Goal: Task Accomplishment & Management: Manage account settings

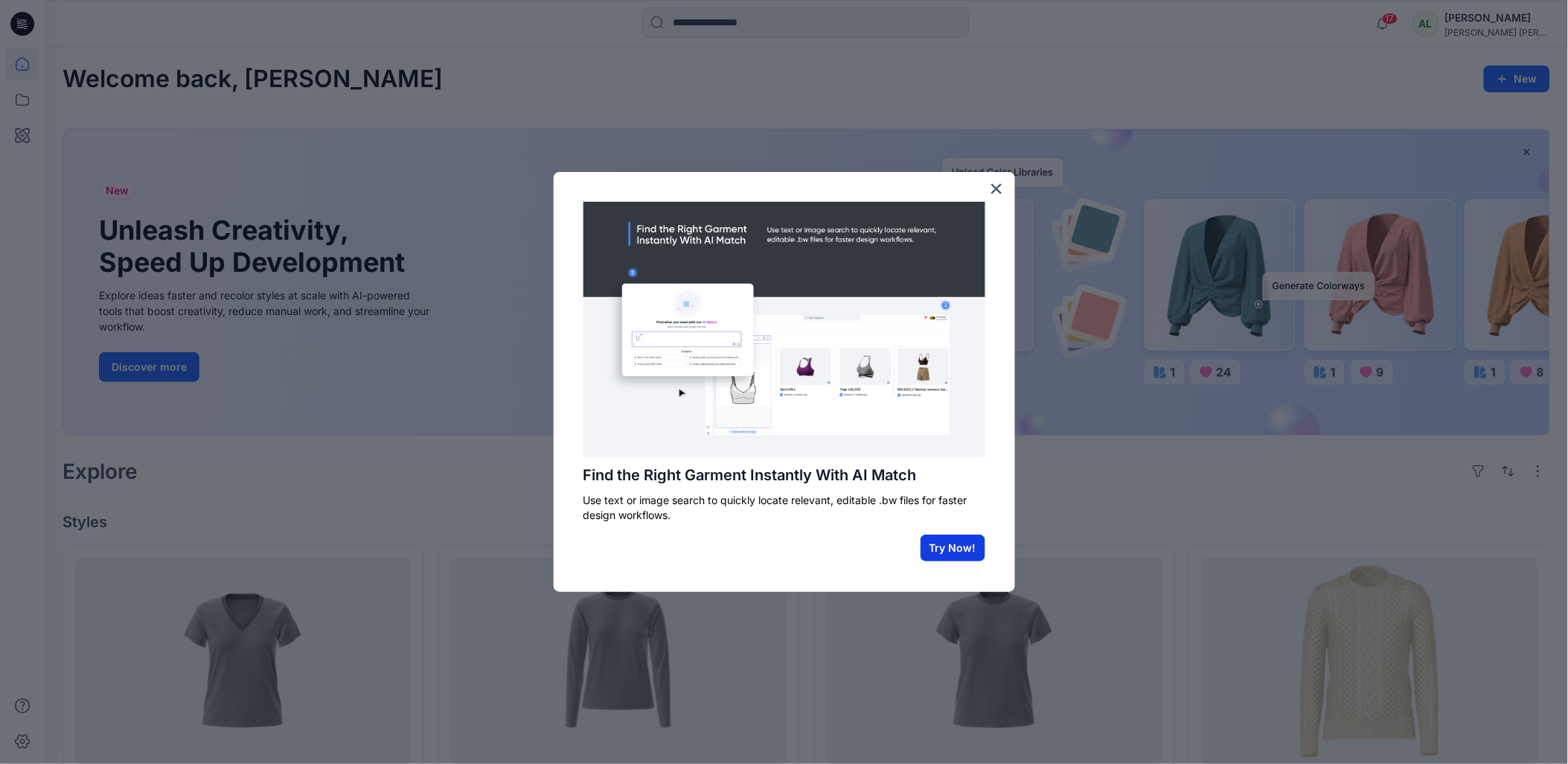
click at [947, 544] on button "Try Now!" at bounding box center [952, 548] width 65 height 27
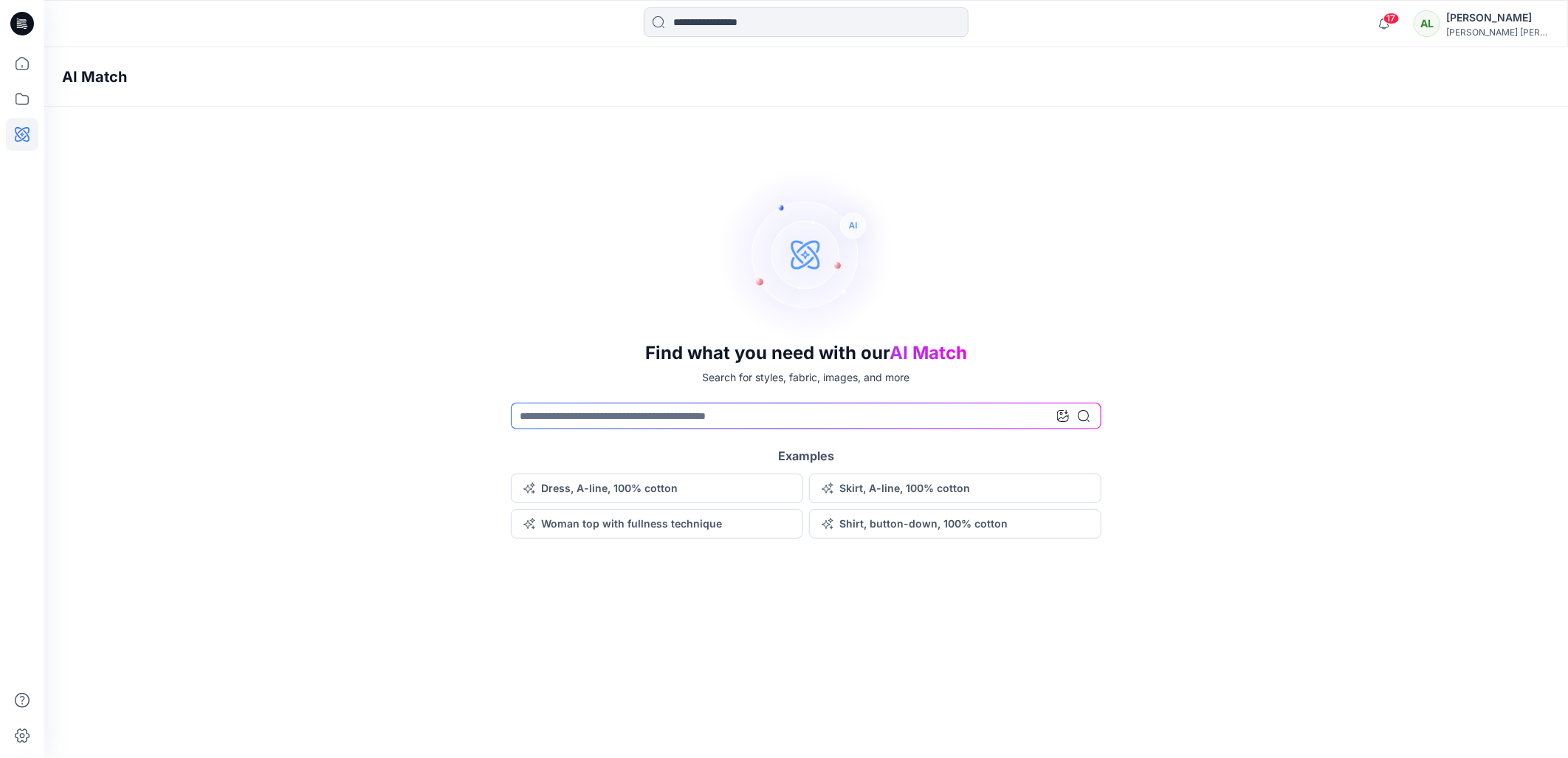
click at [11, 12] on icon at bounding box center [22, 23] width 23 height 47
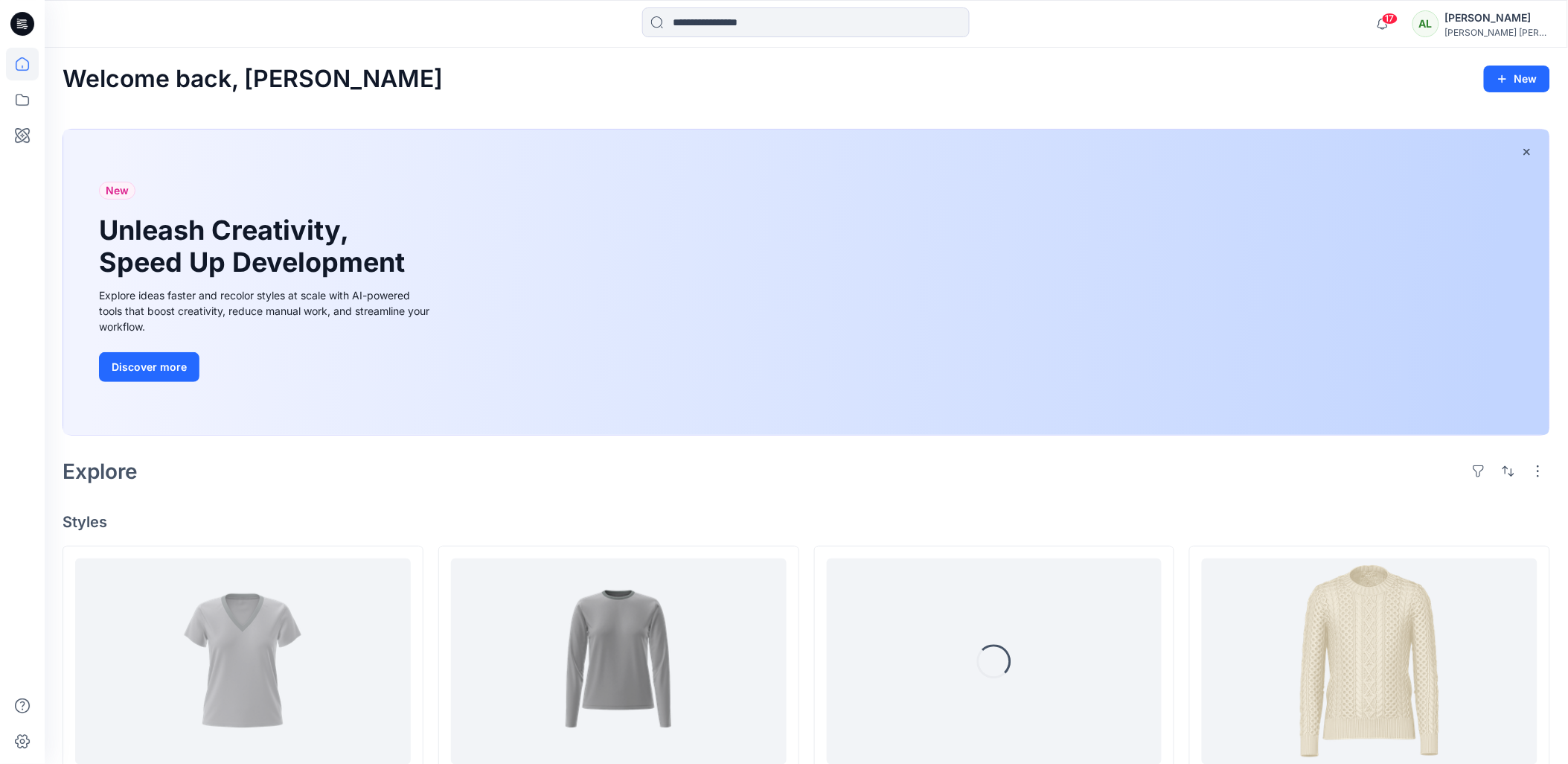
click at [1498, 20] on div "[PERSON_NAME]" at bounding box center [1497, 17] width 104 height 18
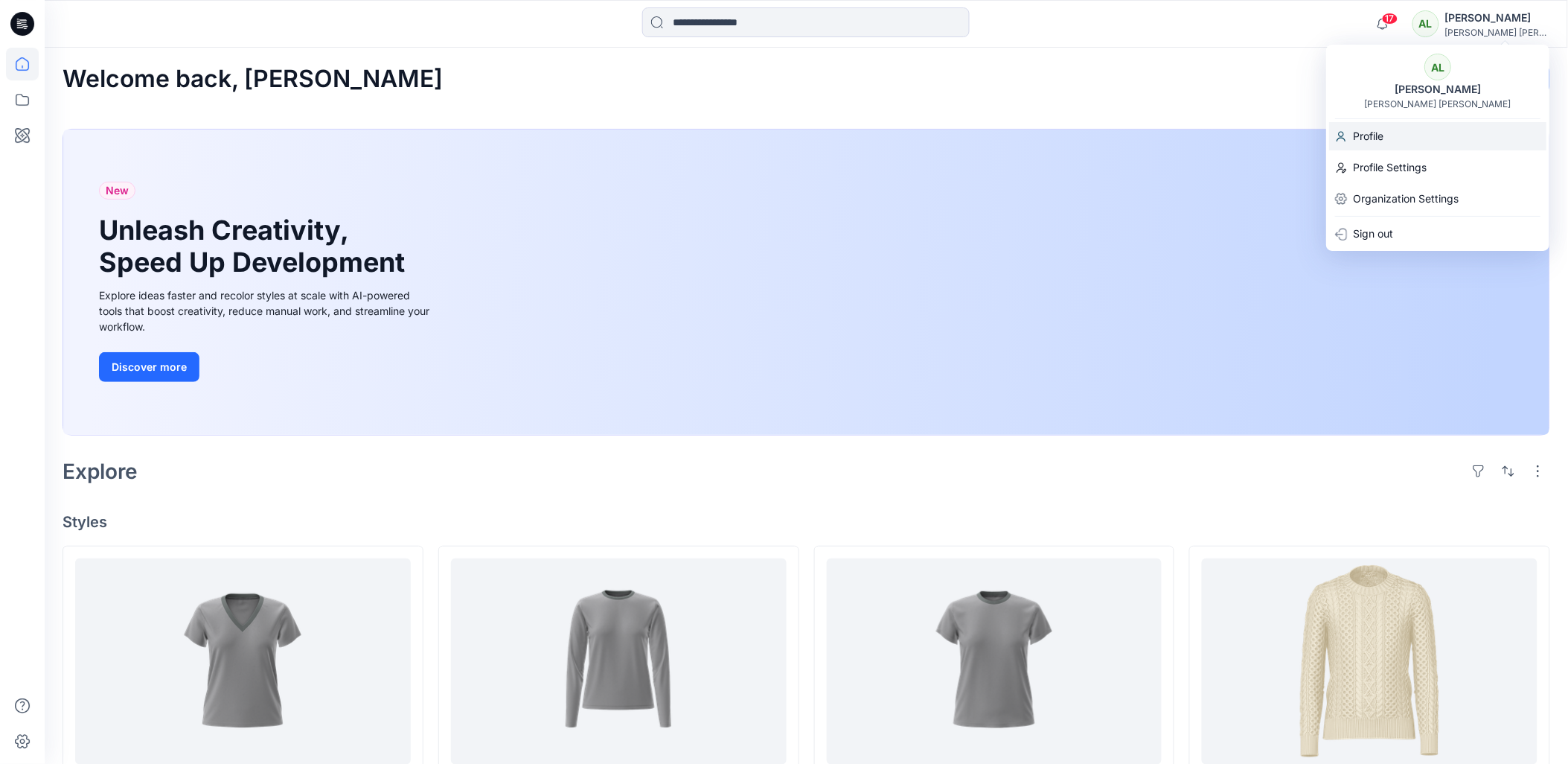
click at [1407, 132] on div "Profile" at bounding box center [1437, 136] width 218 height 28
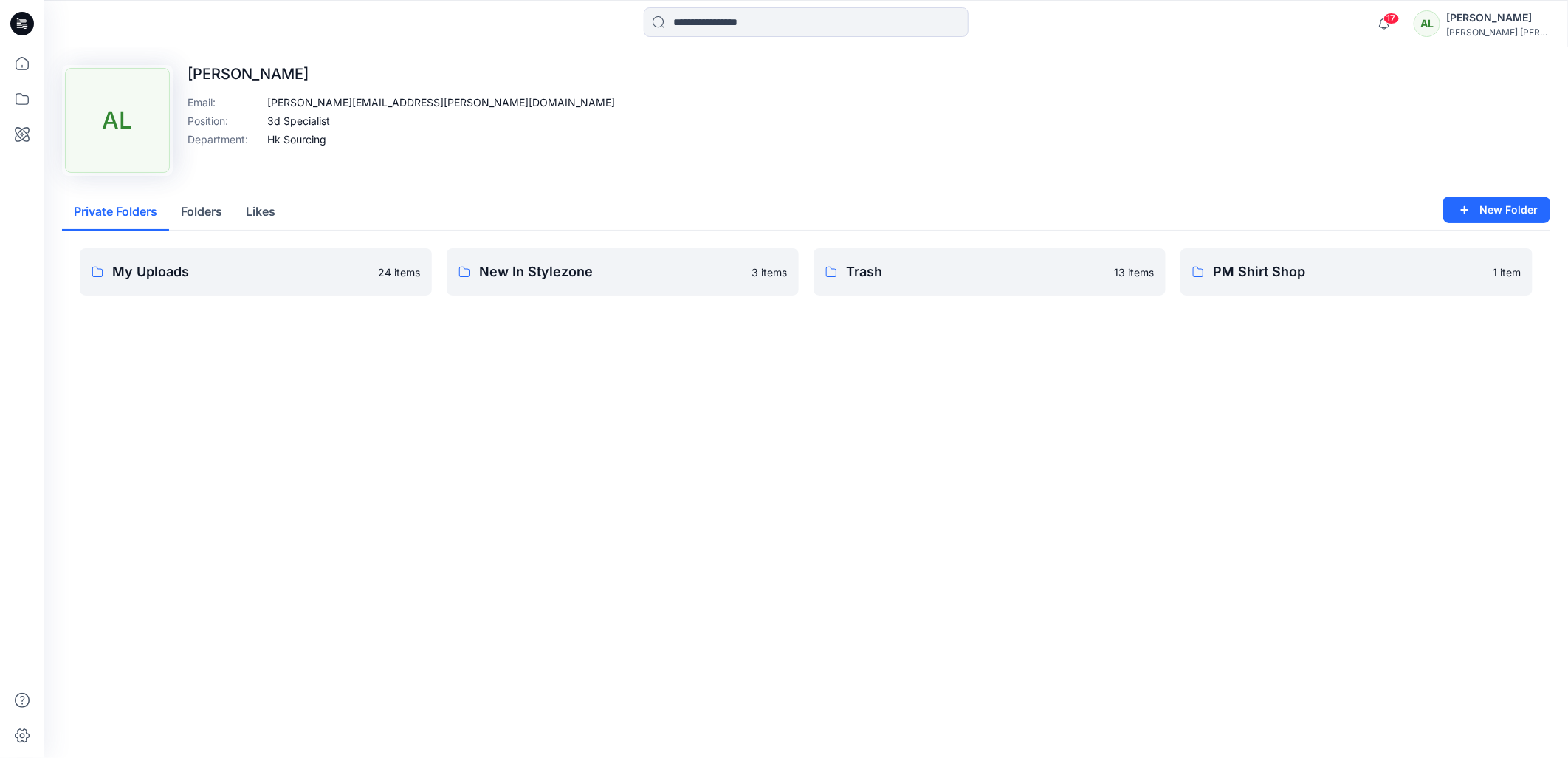
click at [1496, 15] on div "[PERSON_NAME]" at bounding box center [1497, 17] width 103 height 18
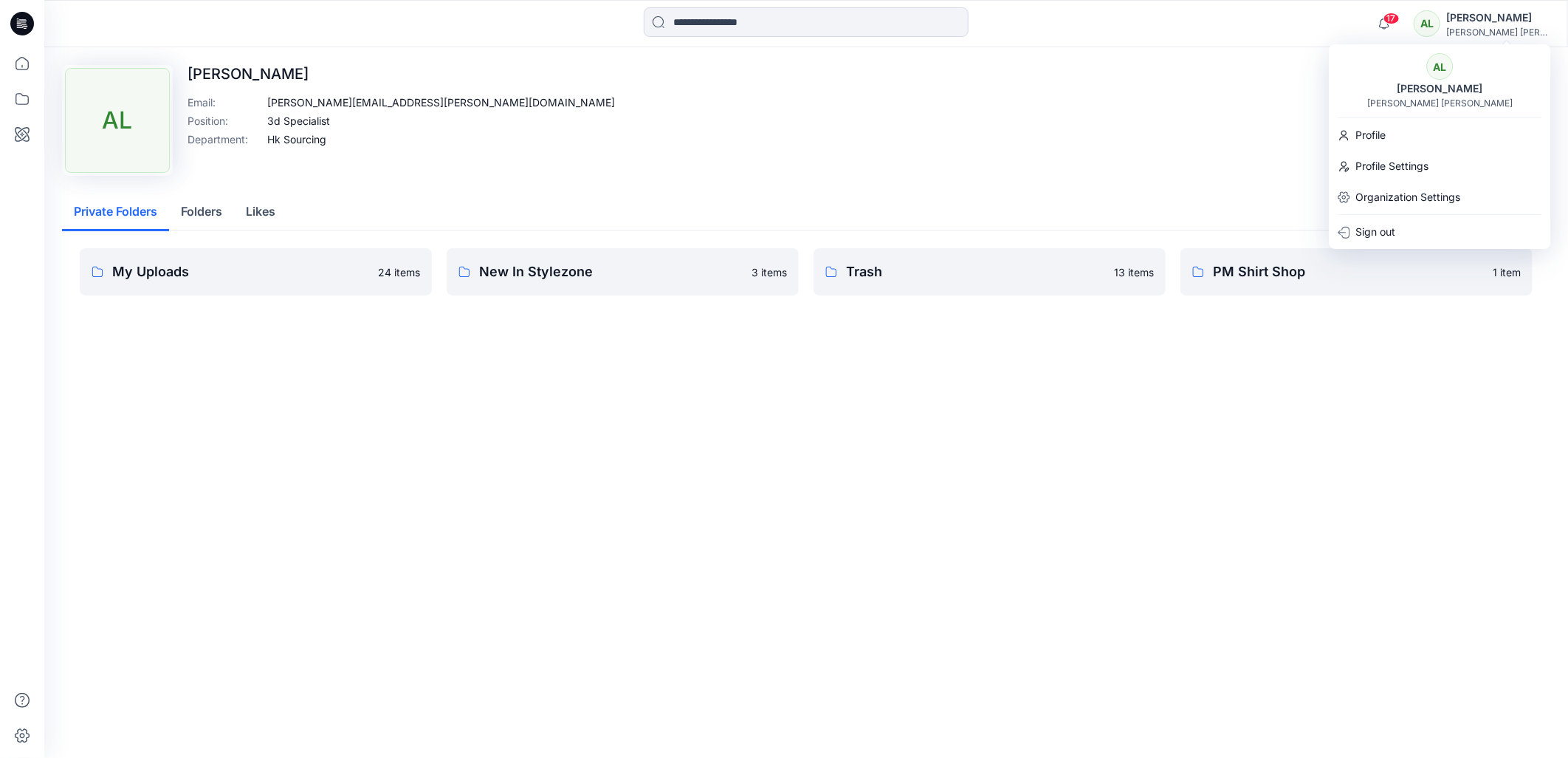
click at [1415, 100] on div "[PERSON_NAME] [PERSON_NAME]" at bounding box center [1439, 103] width 145 height 11
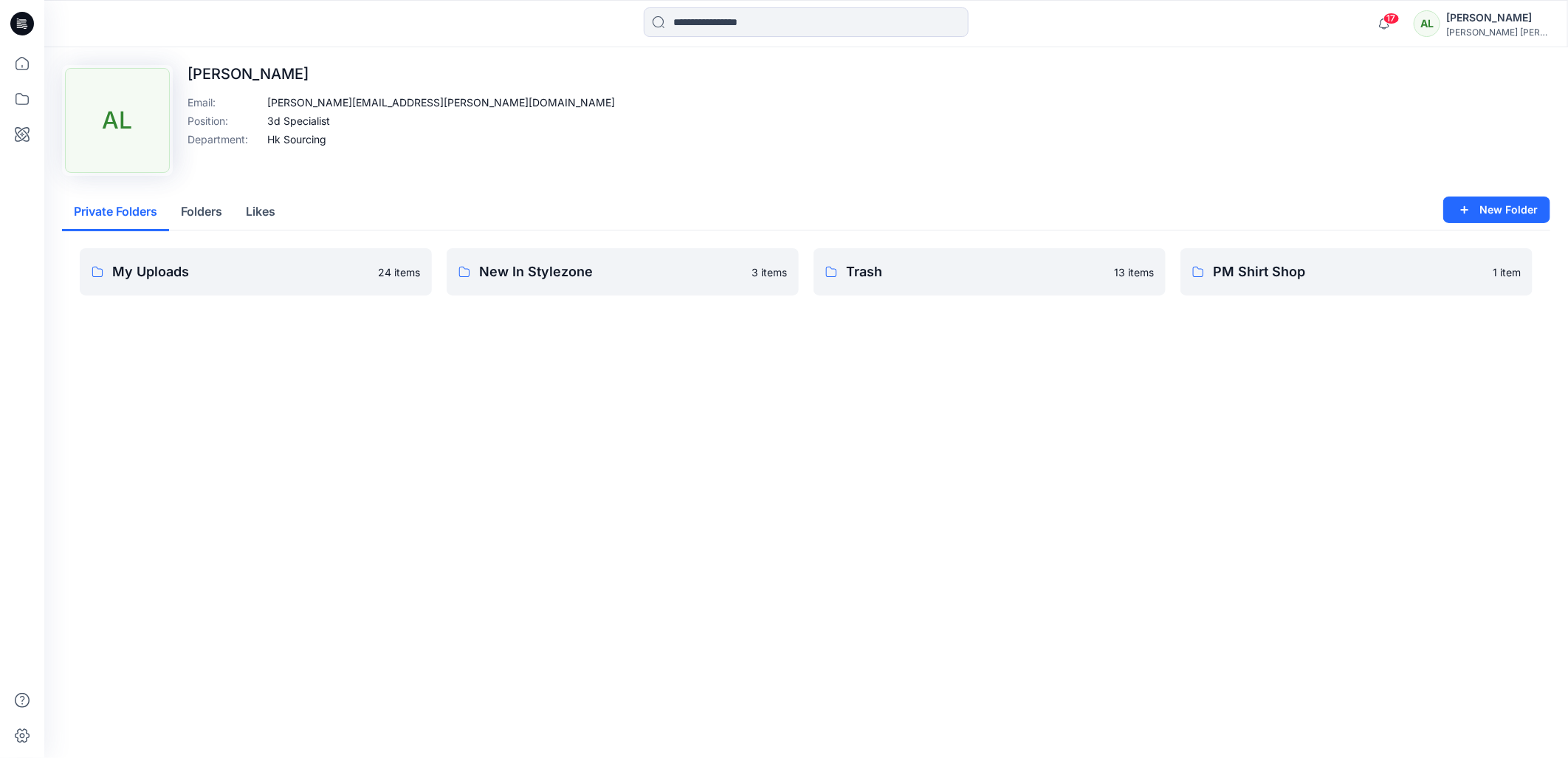
click at [1502, 30] on div "[PERSON_NAME] [PERSON_NAME]" at bounding box center [1497, 32] width 103 height 11
click at [1400, 23] on span "17" at bounding box center [1391, 18] width 16 height 12
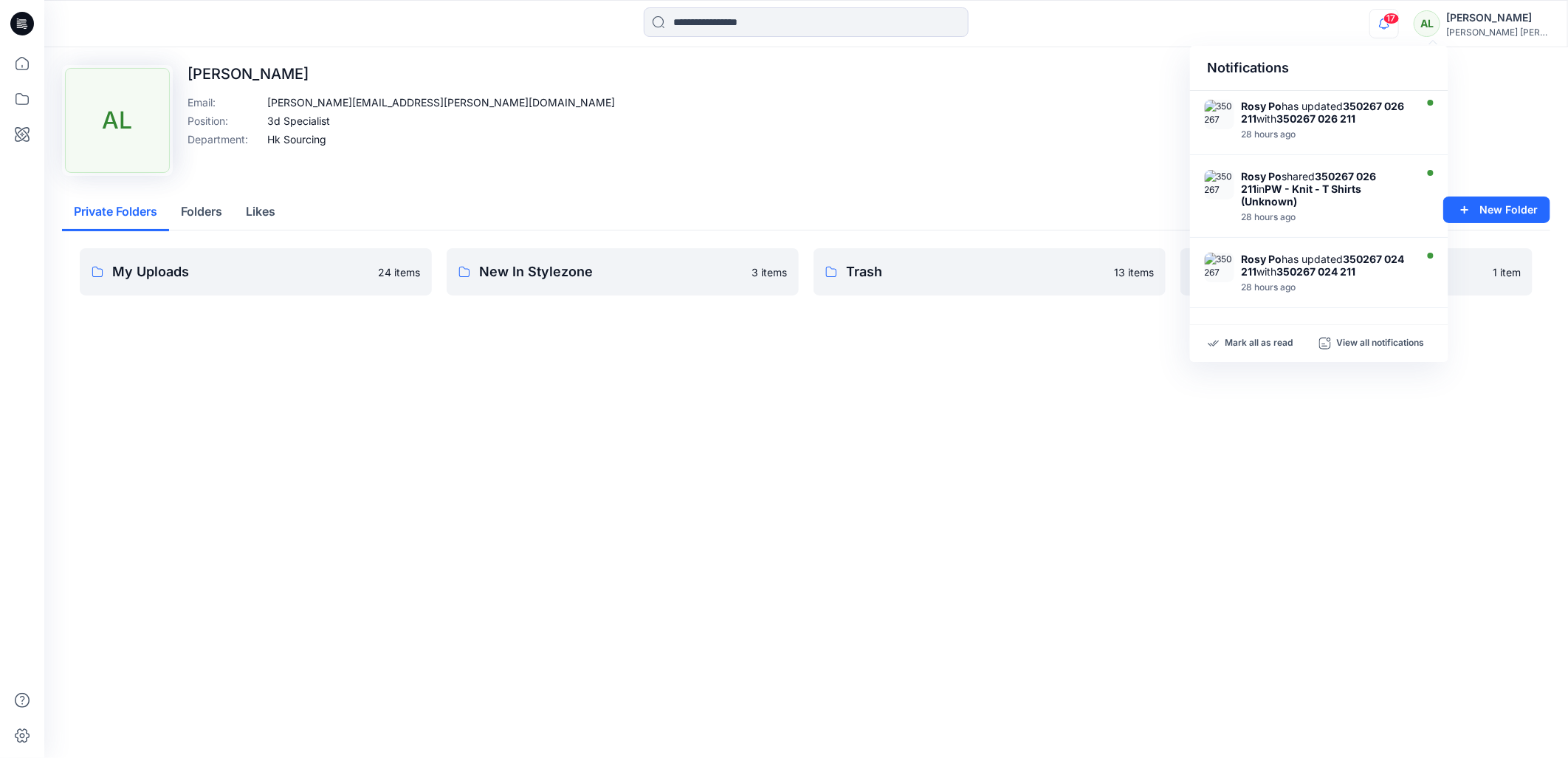
click at [1400, 23] on span "17" at bounding box center [1391, 18] width 16 height 12
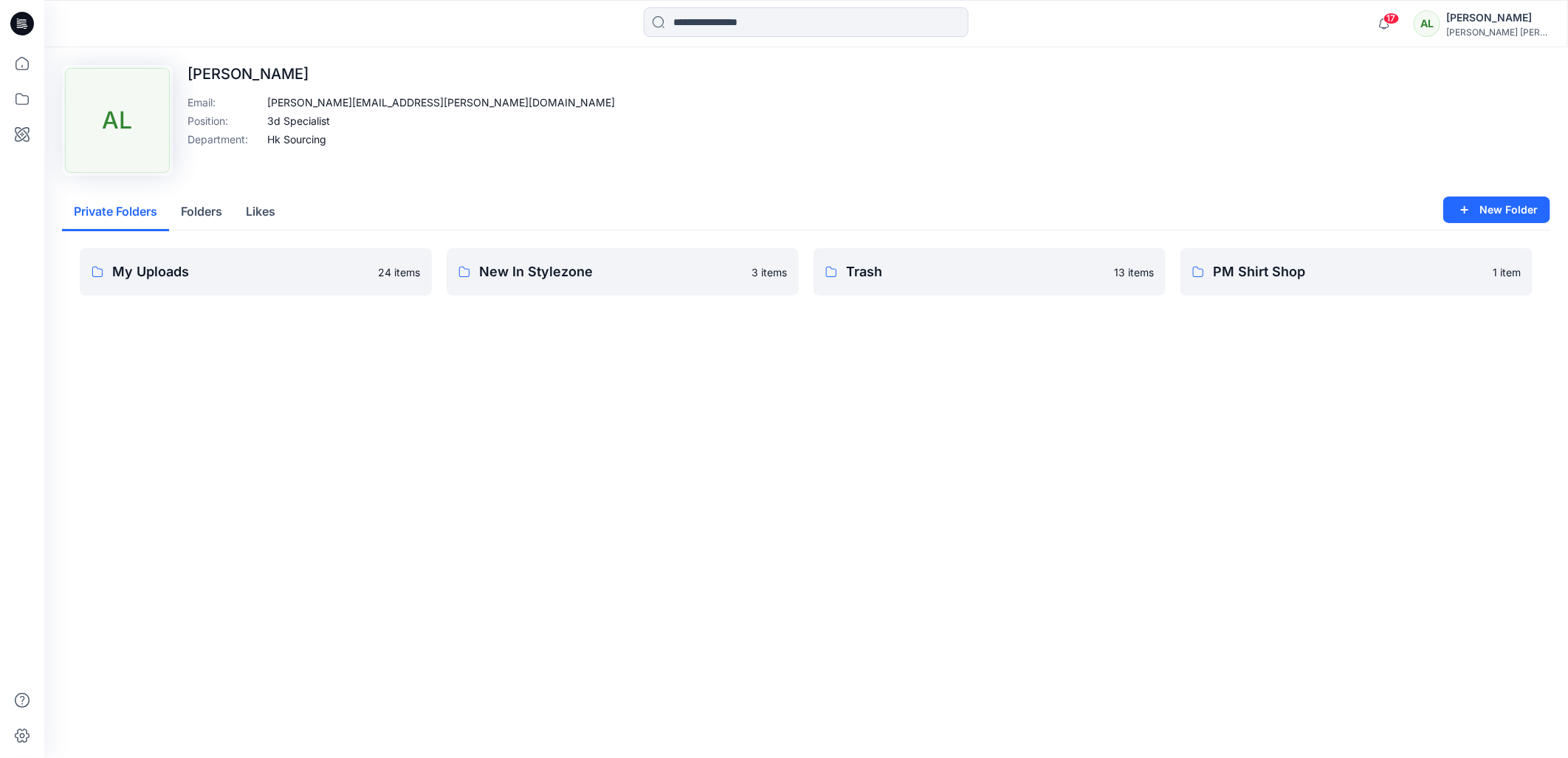
click at [1539, 21] on div "[PERSON_NAME]" at bounding box center [1497, 17] width 103 height 18
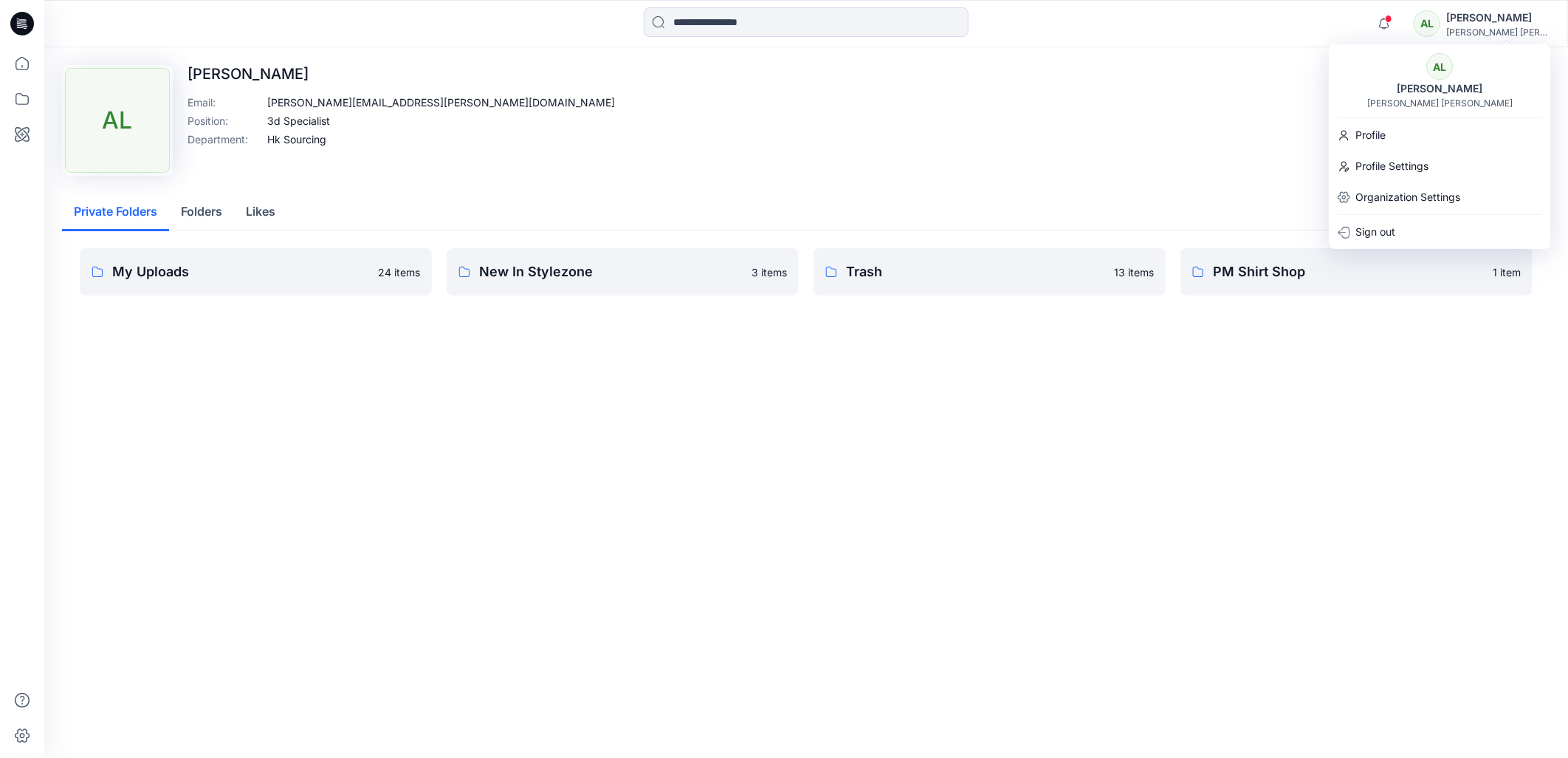
click at [1440, 19] on div "AL" at bounding box center [1427, 23] width 26 height 26
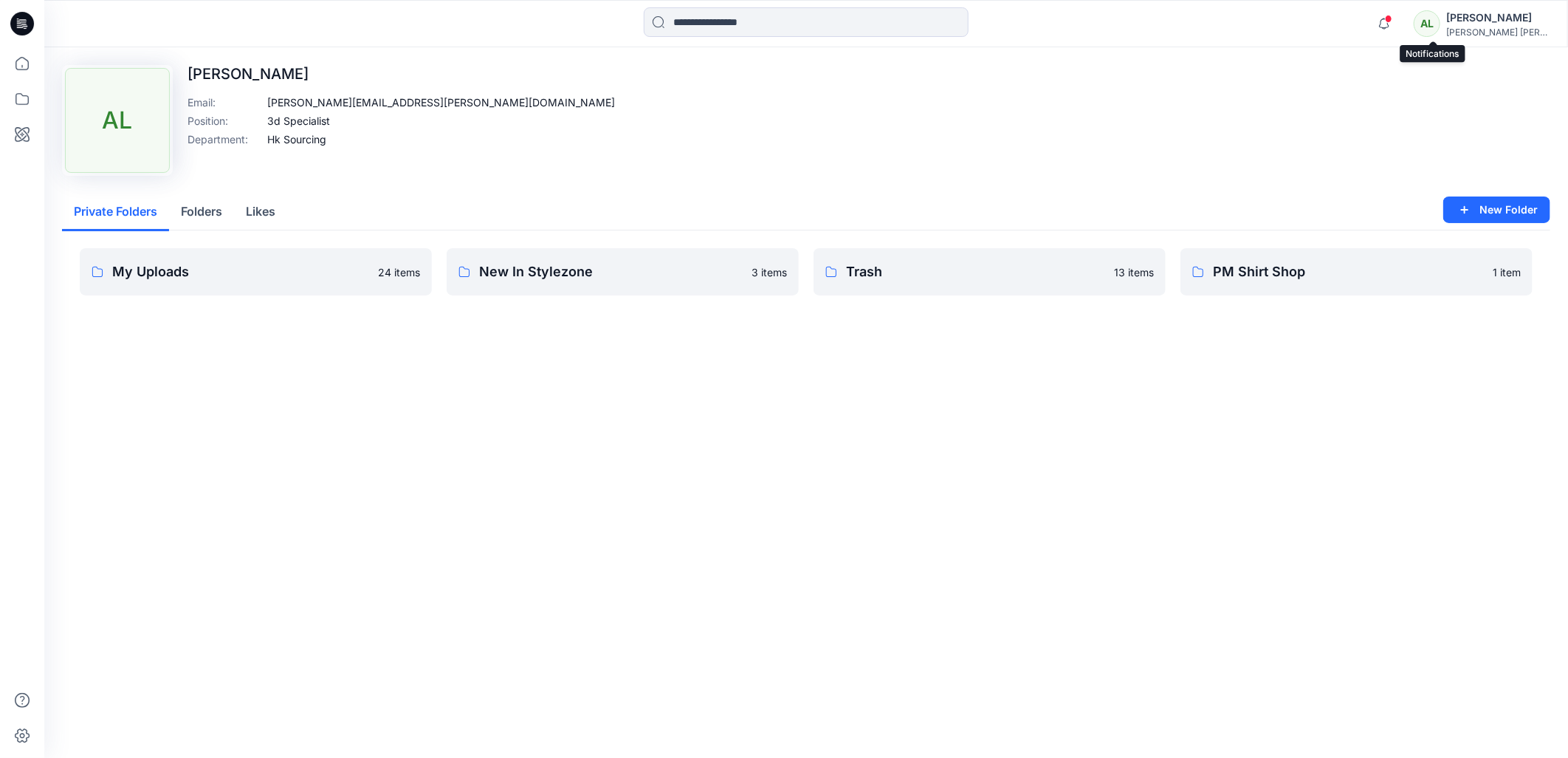
click at [1392, 21] on span at bounding box center [1389, 19] width 8 height 8
click at [1515, 23] on div "[PERSON_NAME]" at bounding box center [1497, 17] width 103 height 18
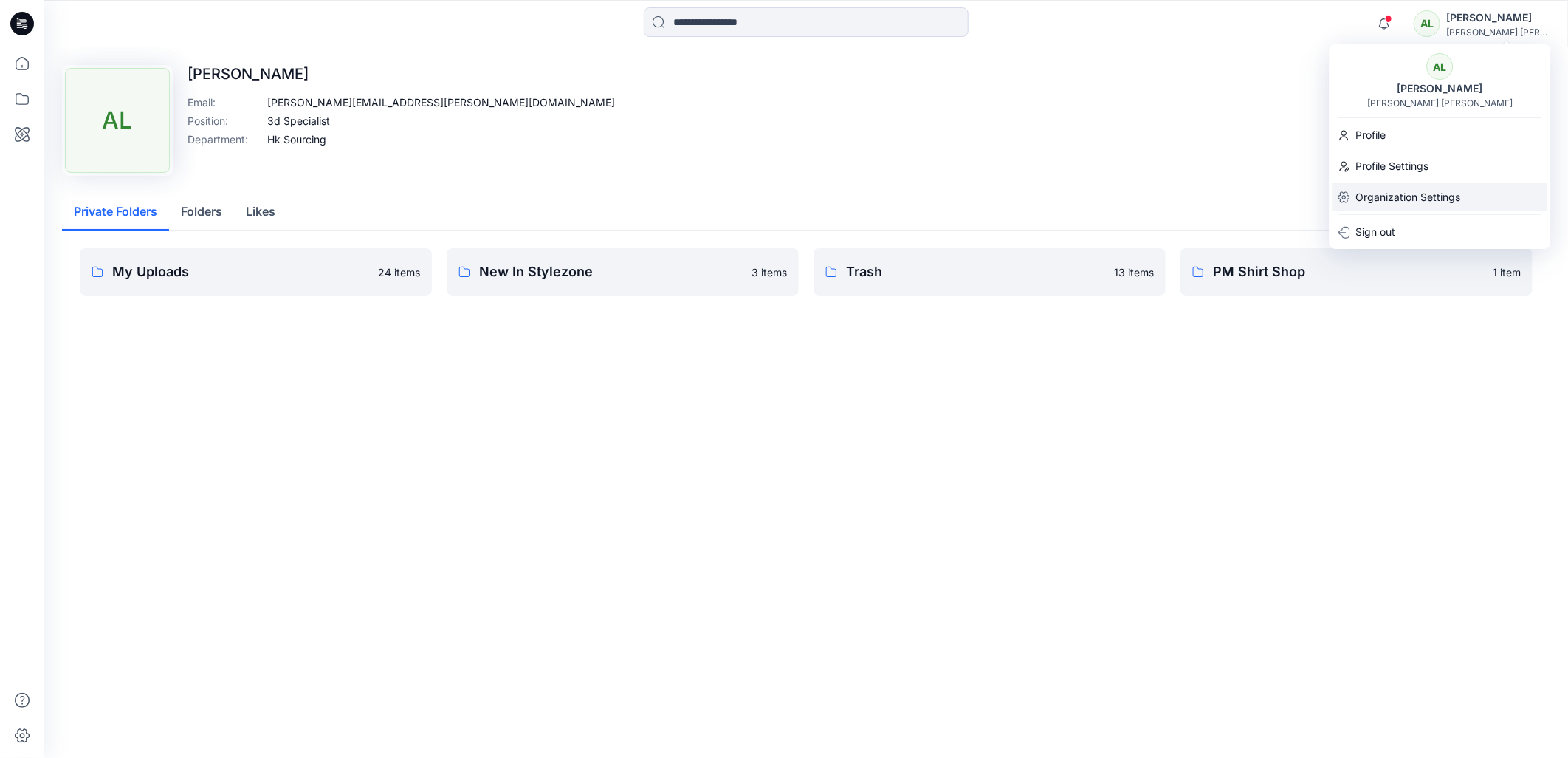
click at [1389, 190] on p "Organization Settings" at bounding box center [1408, 197] width 105 height 28
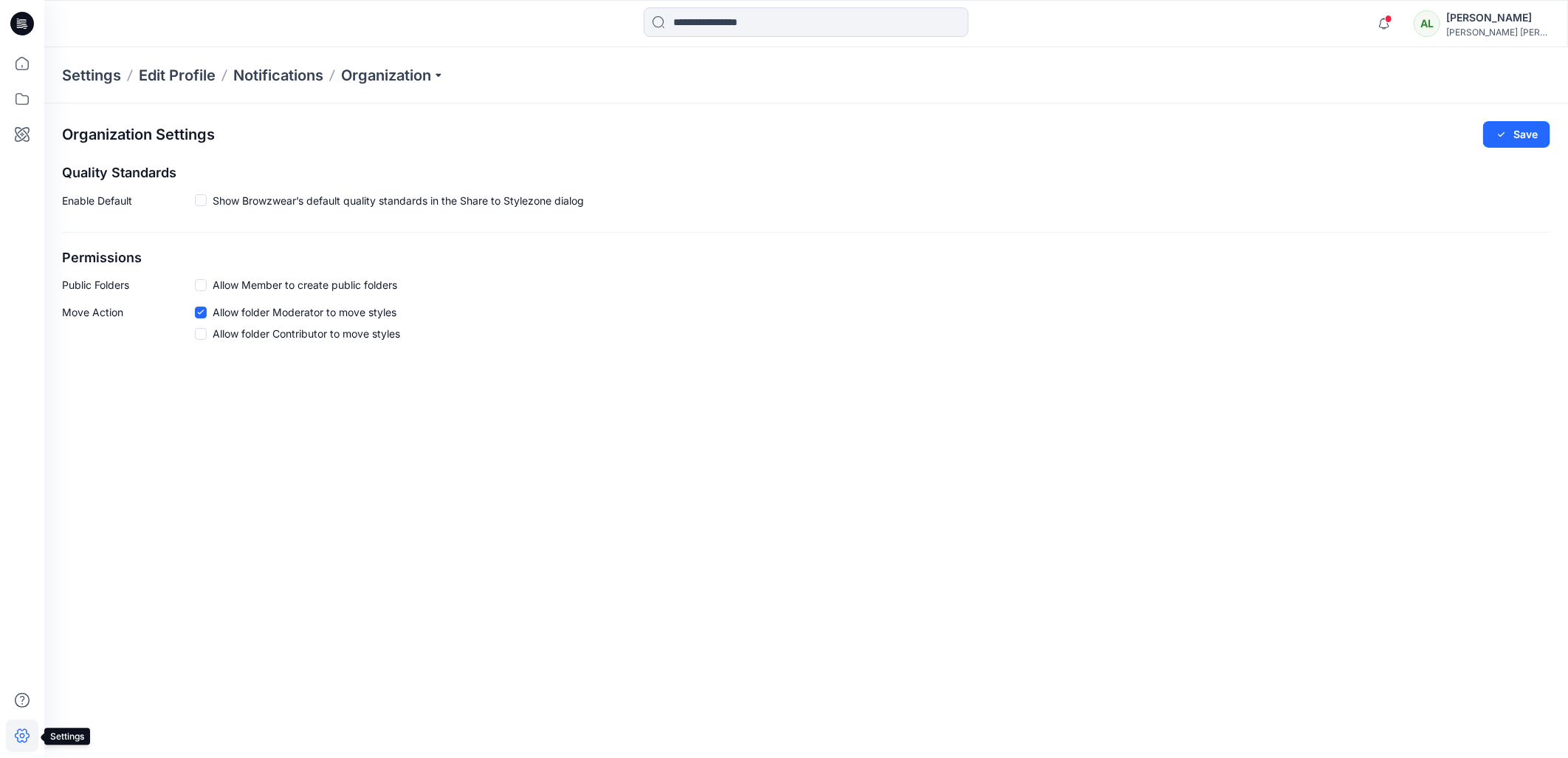
click at [21, 739] on icon at bounding box center [23, 735] width 33 height 33
click at [283, 74] on p "Notifications" at bounding box center [278, 75] width 90 height 21
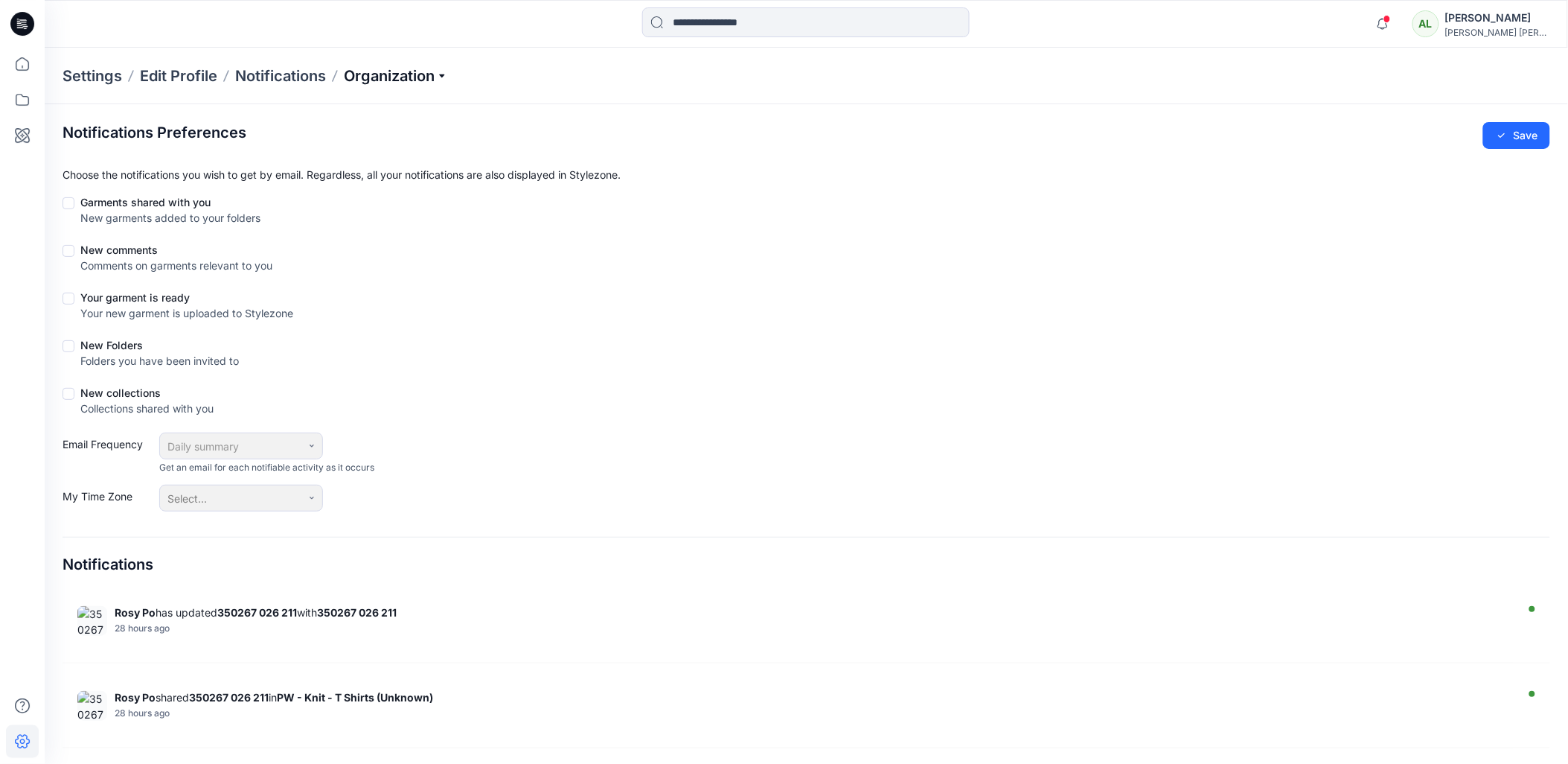
click at [403, 71] on p "Organization" at bounding box center [395, 76] width 104 height 21
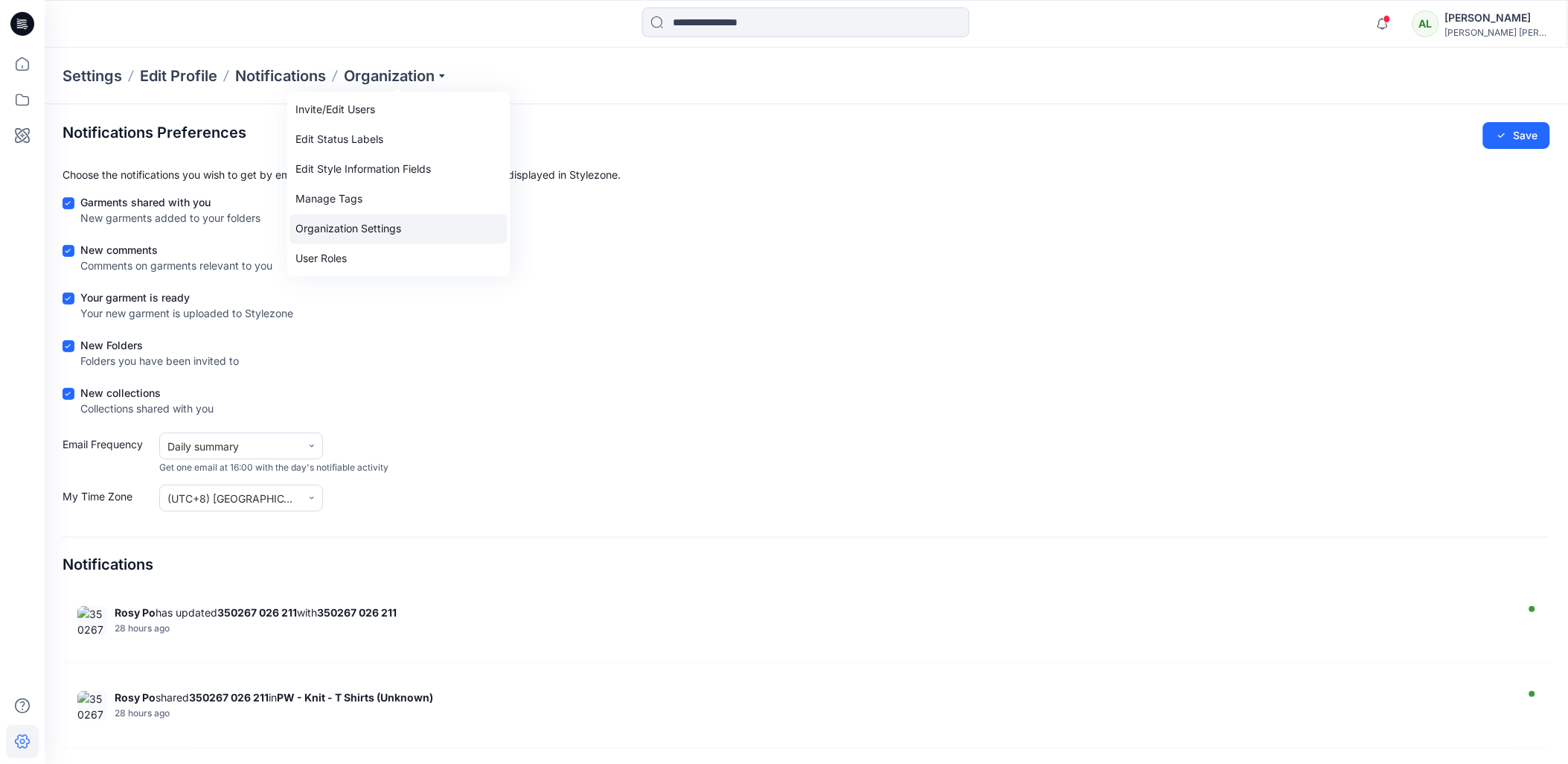
click at [356, 231] on link "Organization Settings" at bounding box center [399, 229] width 218 height 30
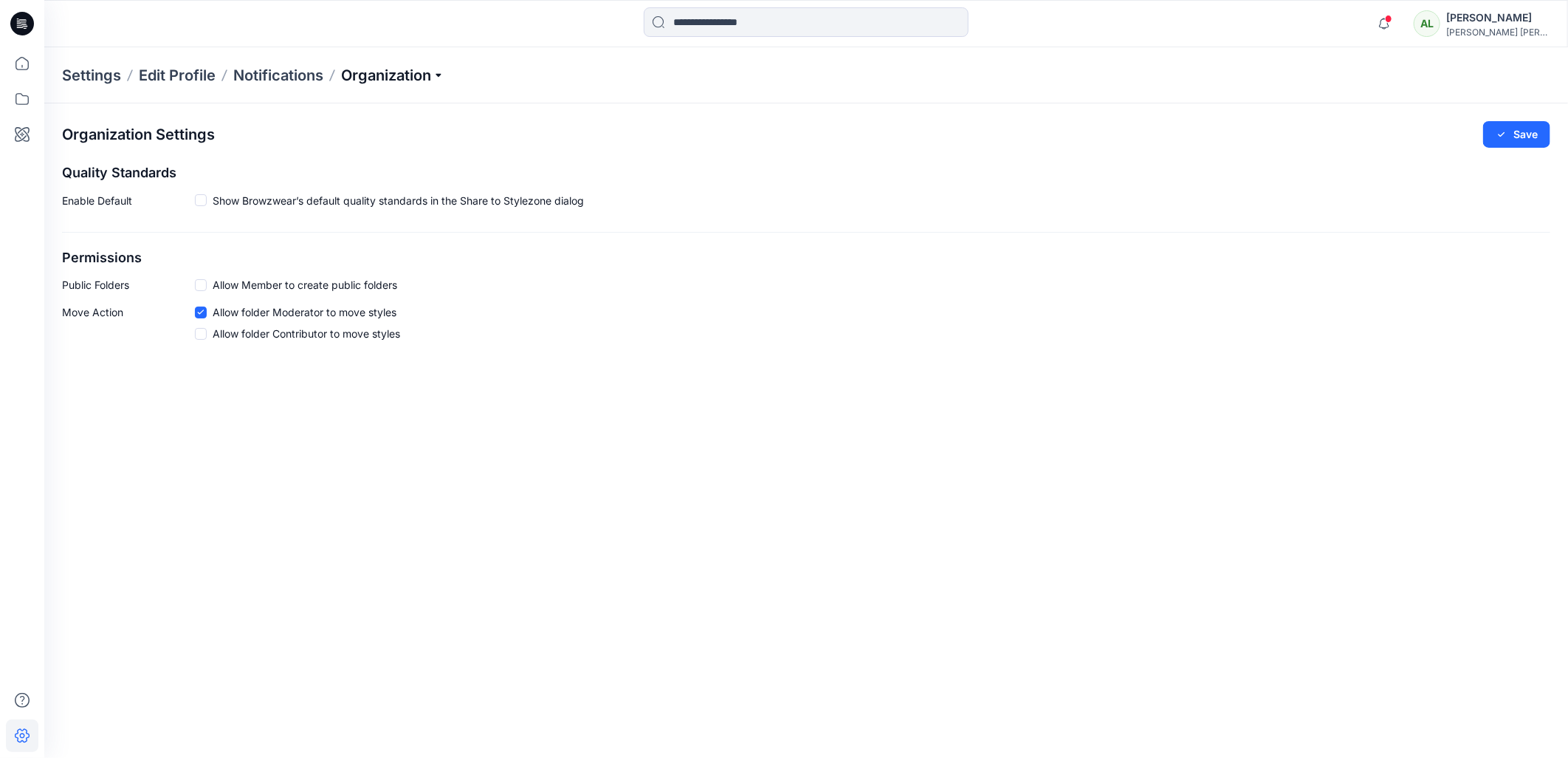
click at [390, 68] on p "Organization" at bounding box center [392, 75] width 103 height 21
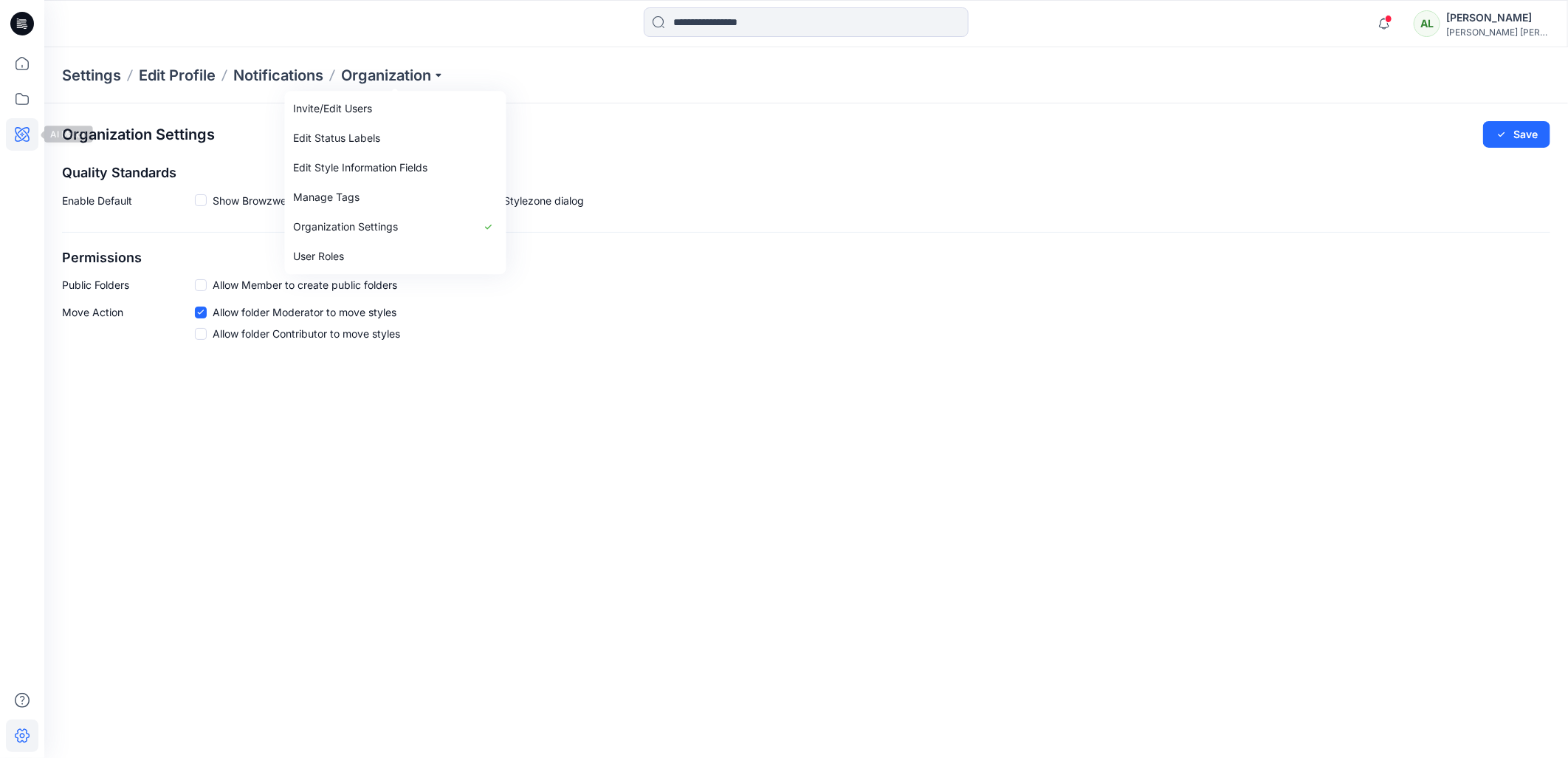
click at [12, 136] on icon at bounding box center [23, 134] width 33 height 33
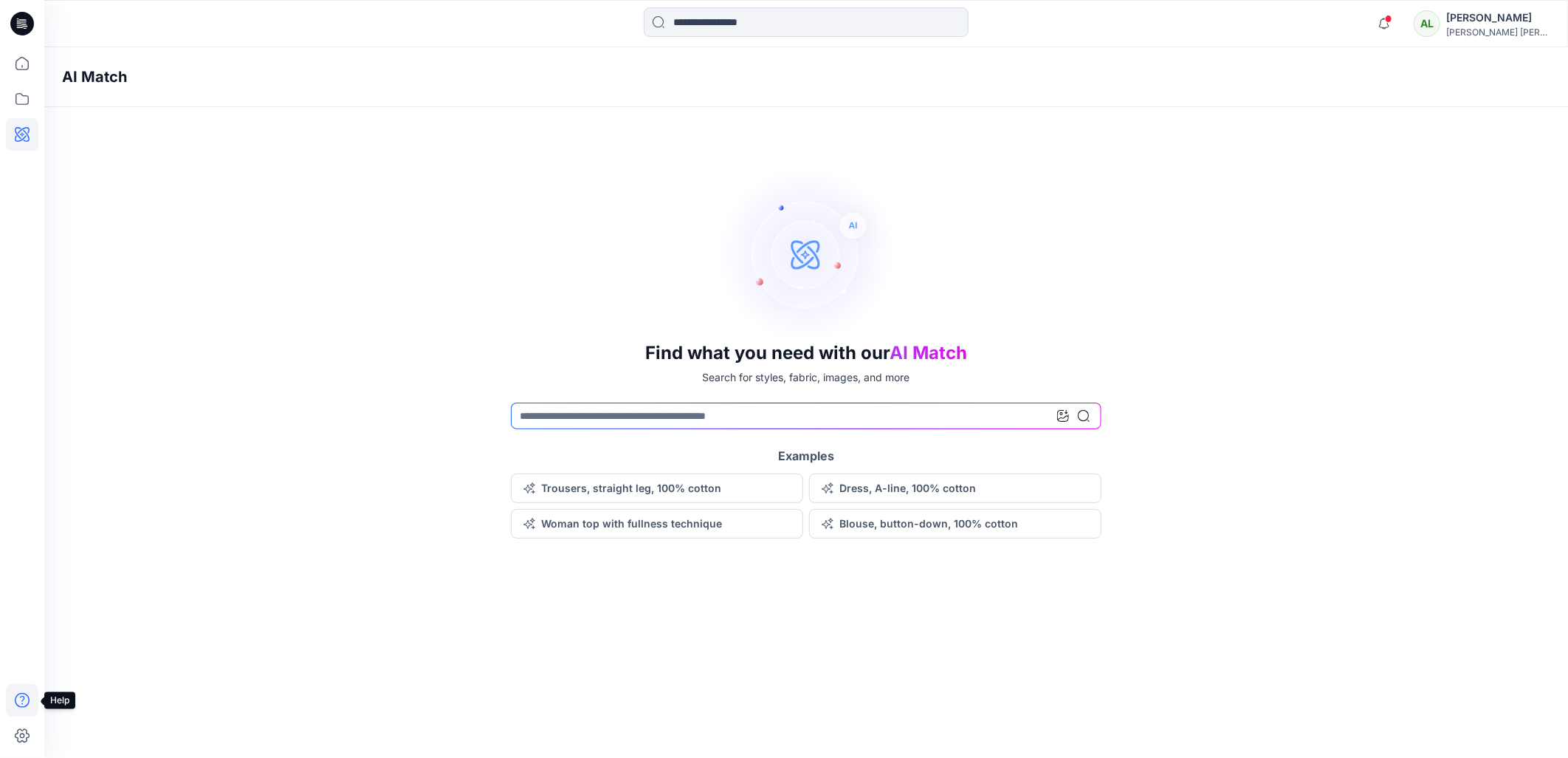
click at [23, 693] on icon at bounding box center [22, 700] width 15 height 15
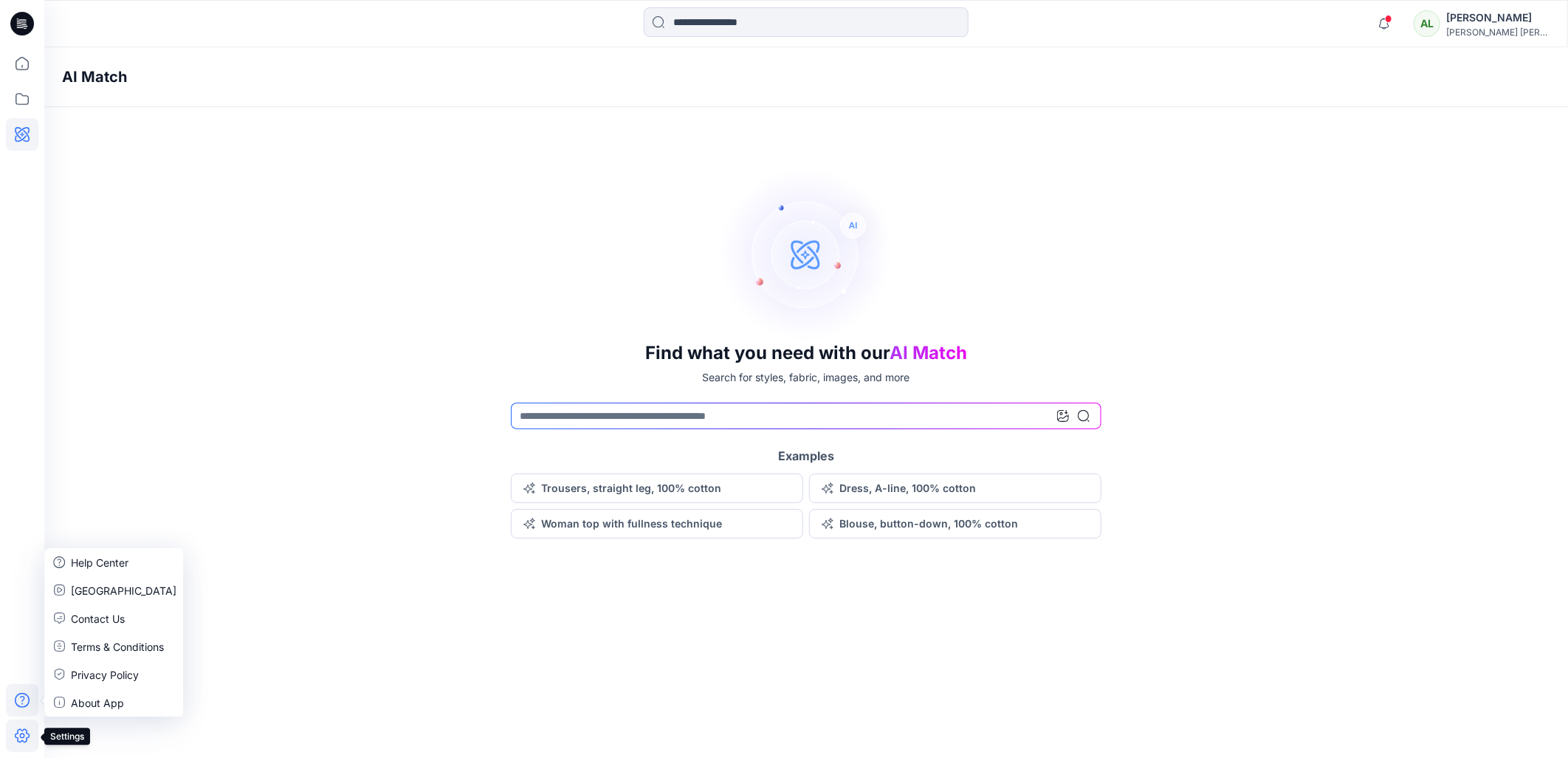
click at [23, 734] on icon at bounding box center [23, 735] width 5 height 5
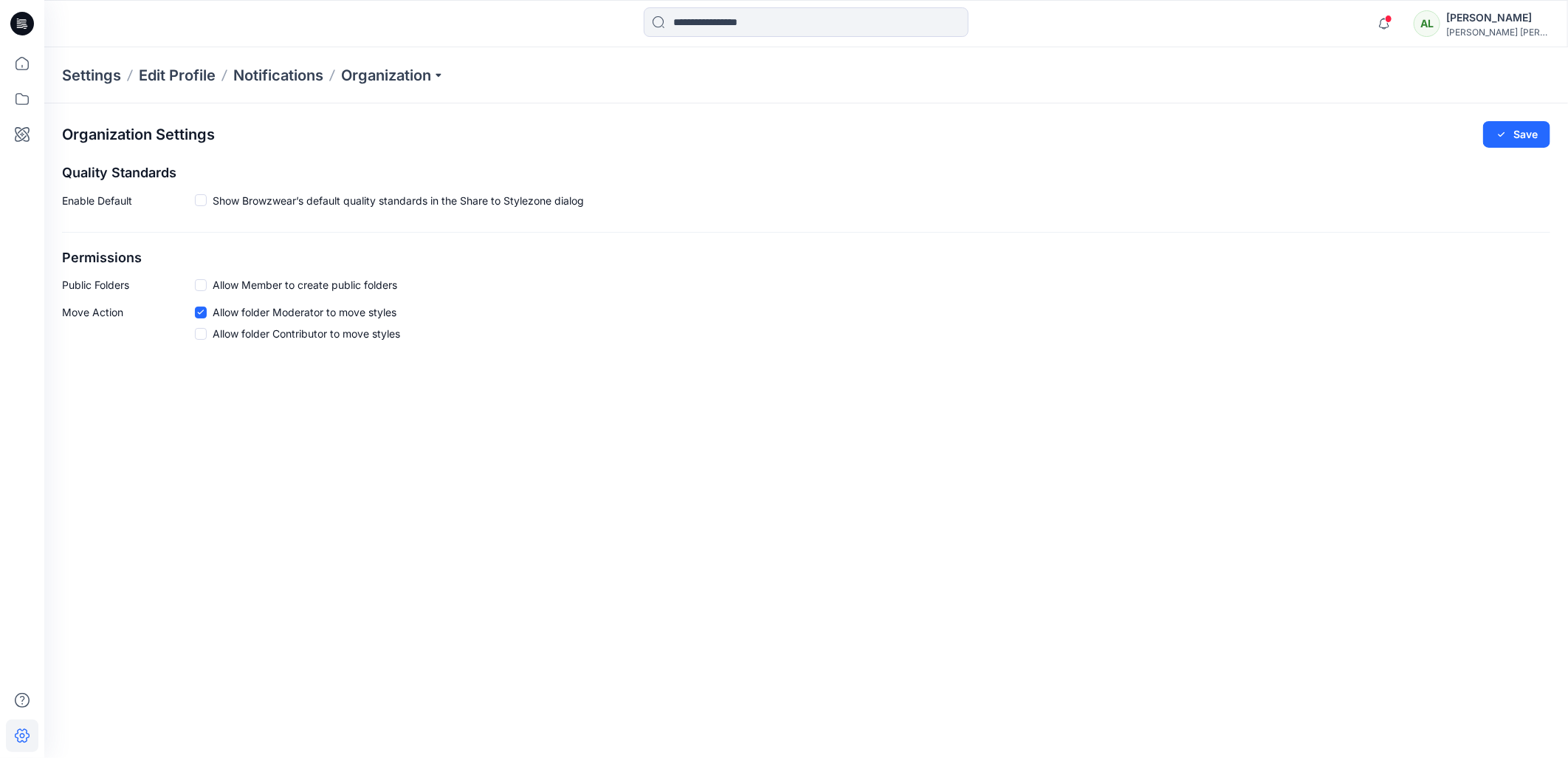
click at [25, 24] on icon at bounding box center [25, 23] width 6 height 1
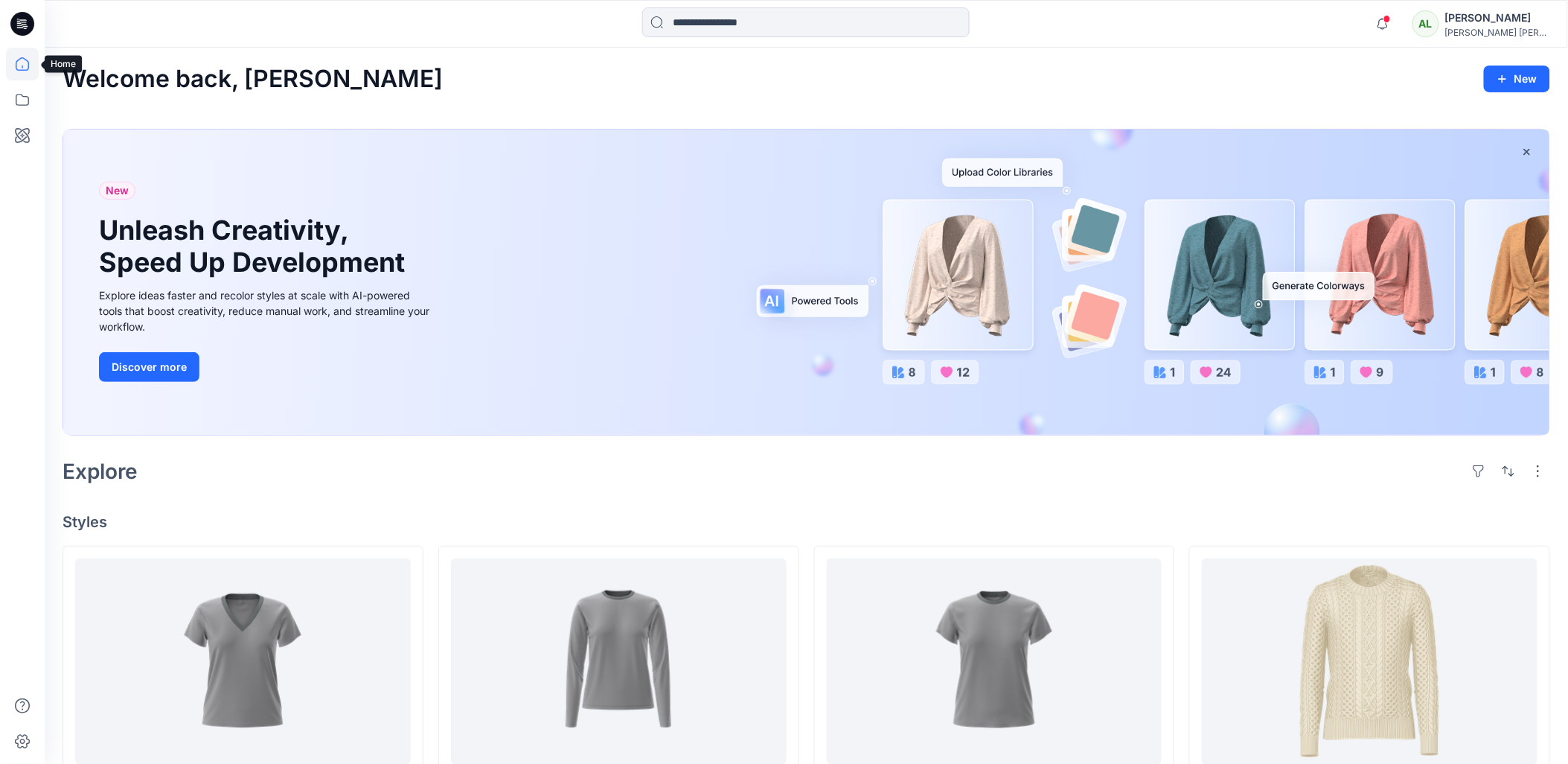
click at [25, 56] on icon at bounding box center [23, 64] width 33 height 33
click at [23, 83] on icon at bounding box center [23, 99] width 33 height 33
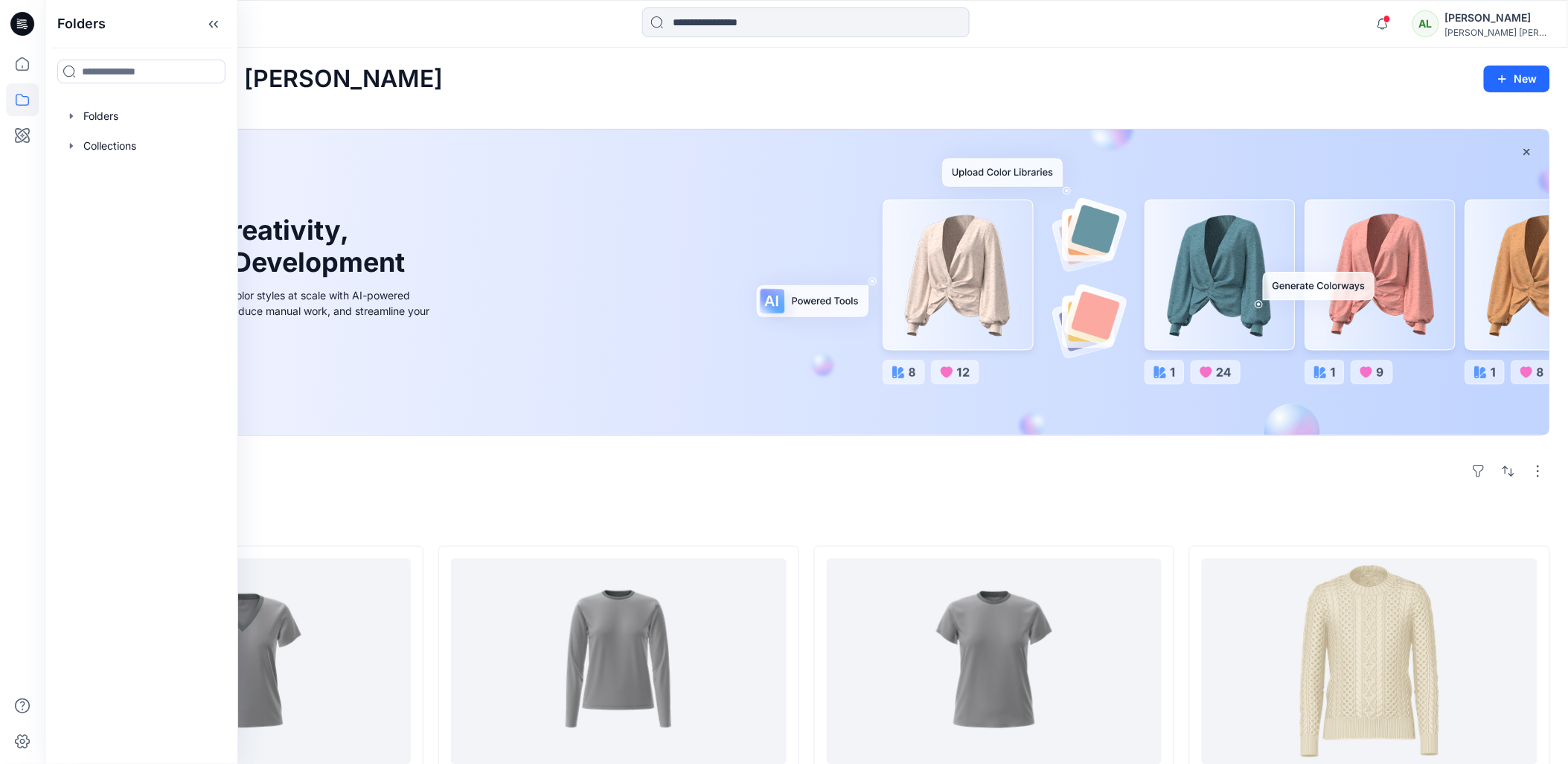
click at [23, 23] on icon at bounding box center [22, 23] width 23 height 23
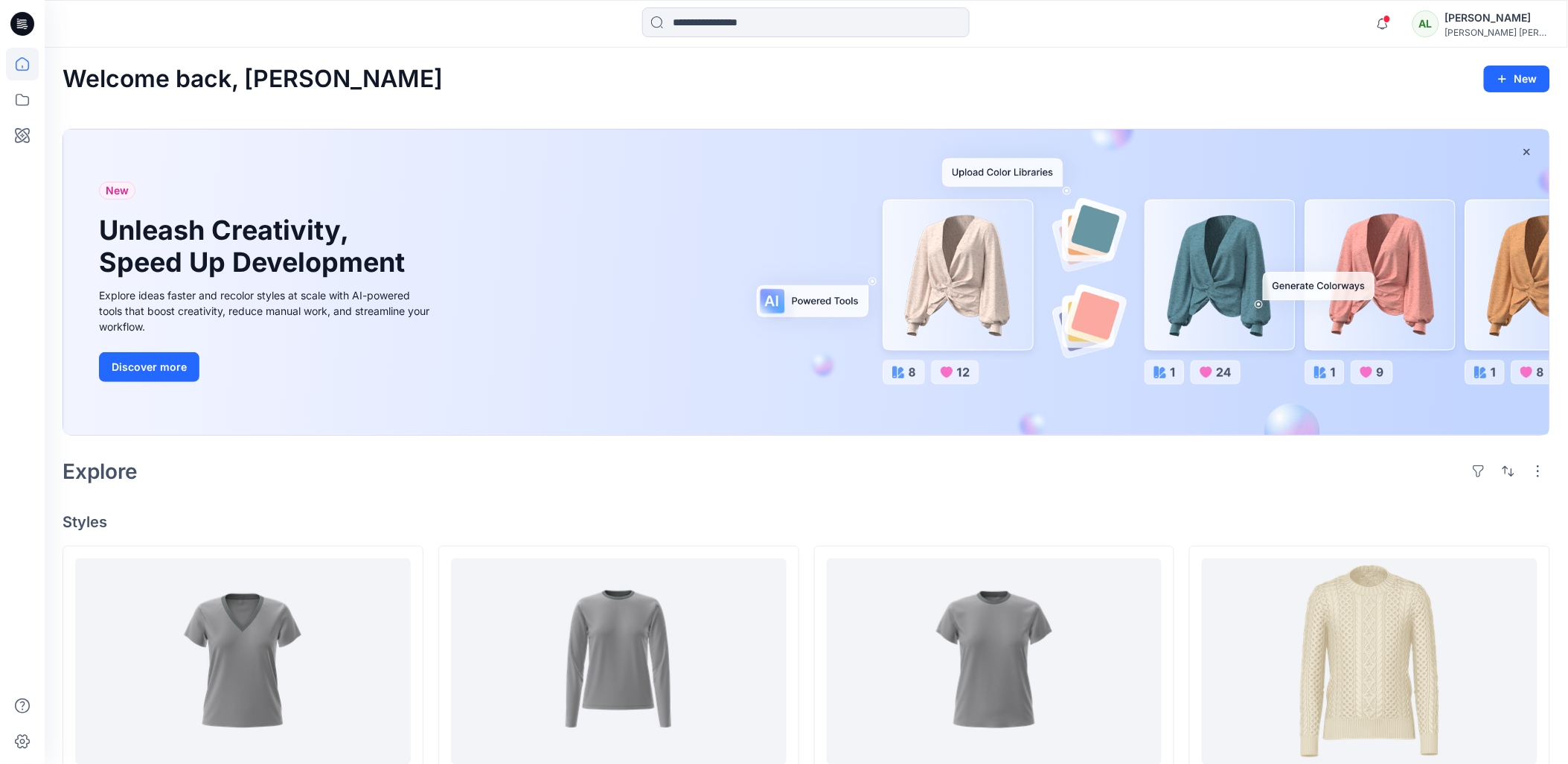
click at [23, 23] on icon at bounding box center [22, 23] width 23 height 23
